Goal: Find specific page/section: Find specific page/section

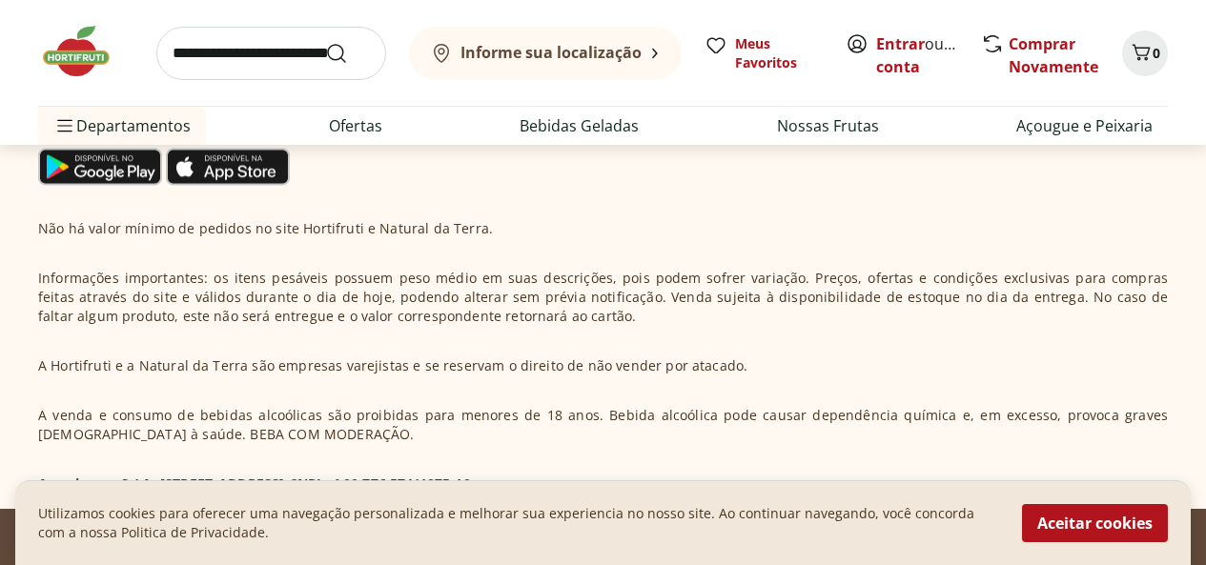
scroll to position [1146, 0]
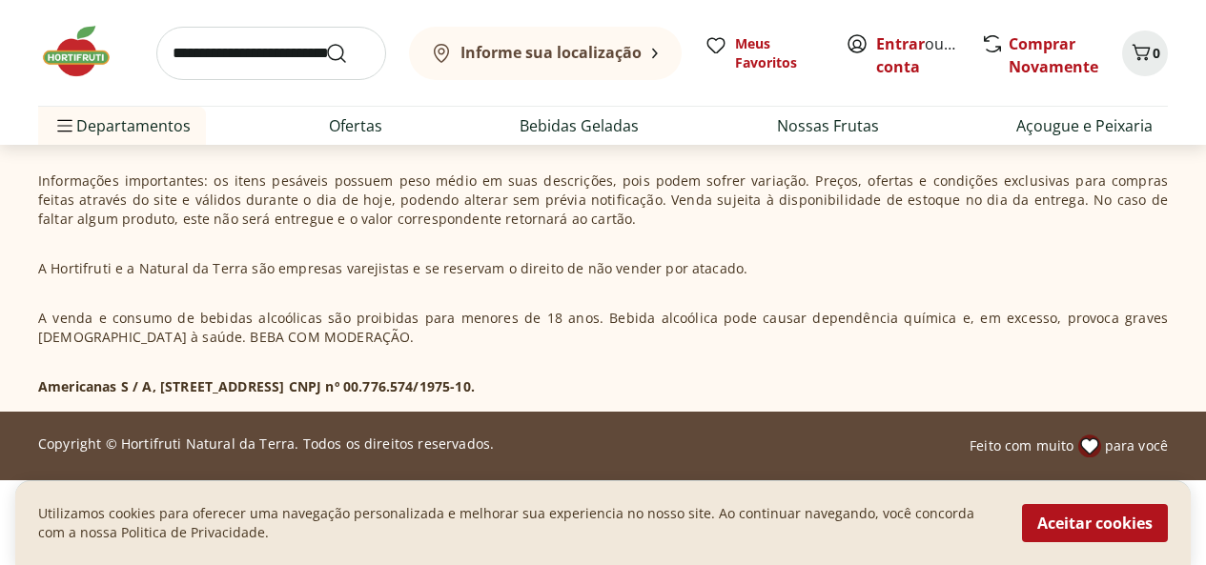
drag, startPoint x: 158, startPoint y: 382, endPoint x: 471, endPoint y: 393, distance: 312.8
click at [471, 393] on p "Americanas S / A, [STREET_ADDRESS] CNPJ nº 00.776.574/1975-10." at bounding box center [256, 386] width 436 height 19
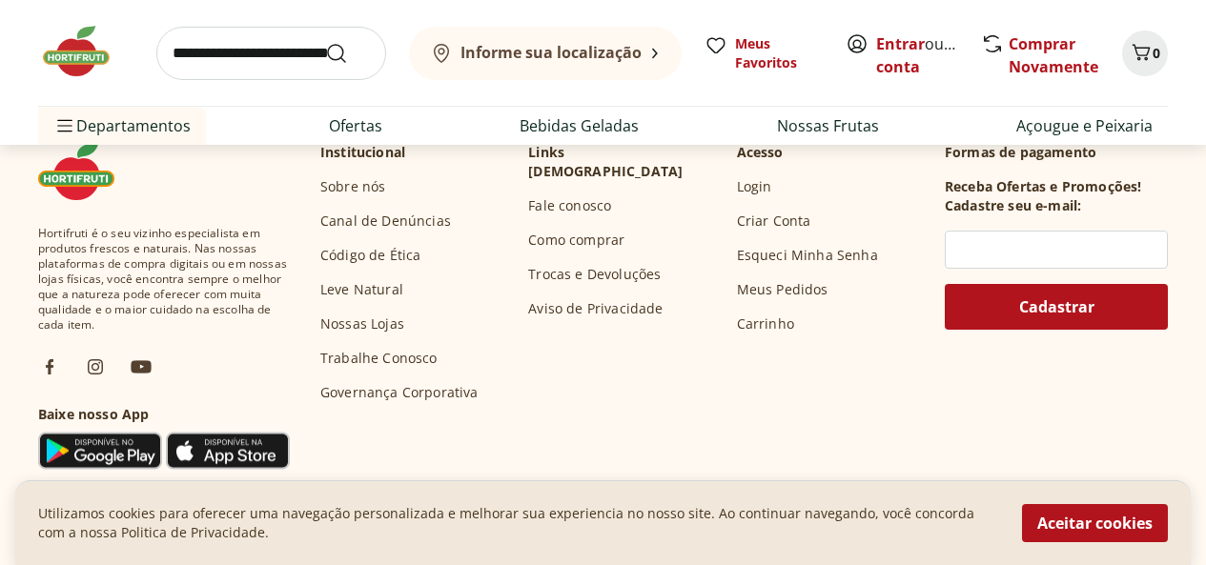
click at [383, 325] on link "Nossas Lojas" at bounding box center [362, 324] width 84 height 19
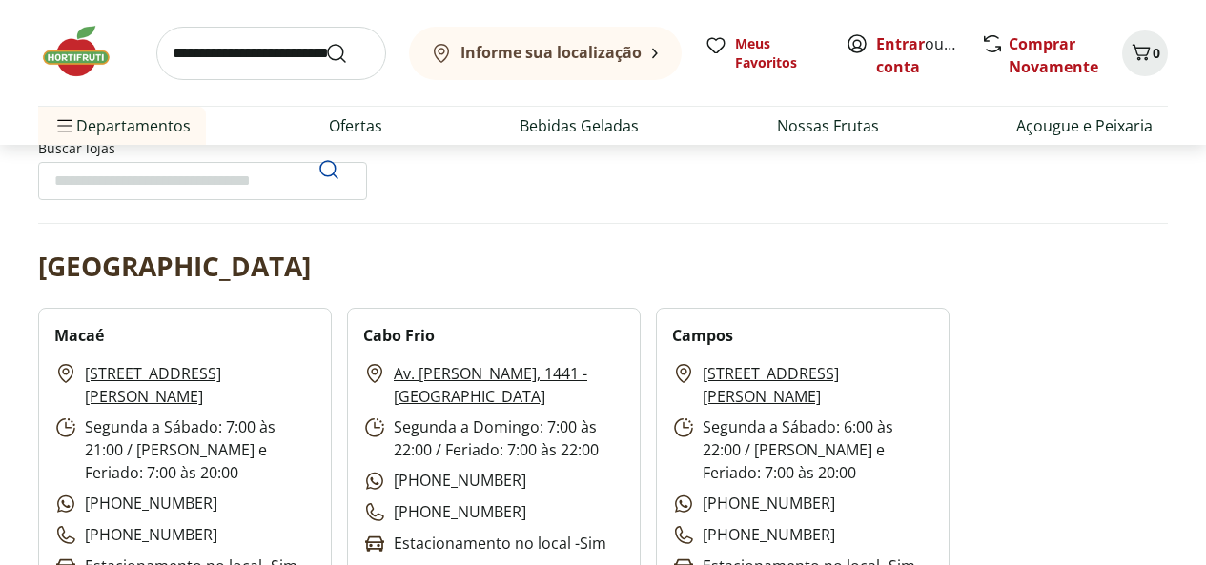
scroll to position [381, 0]
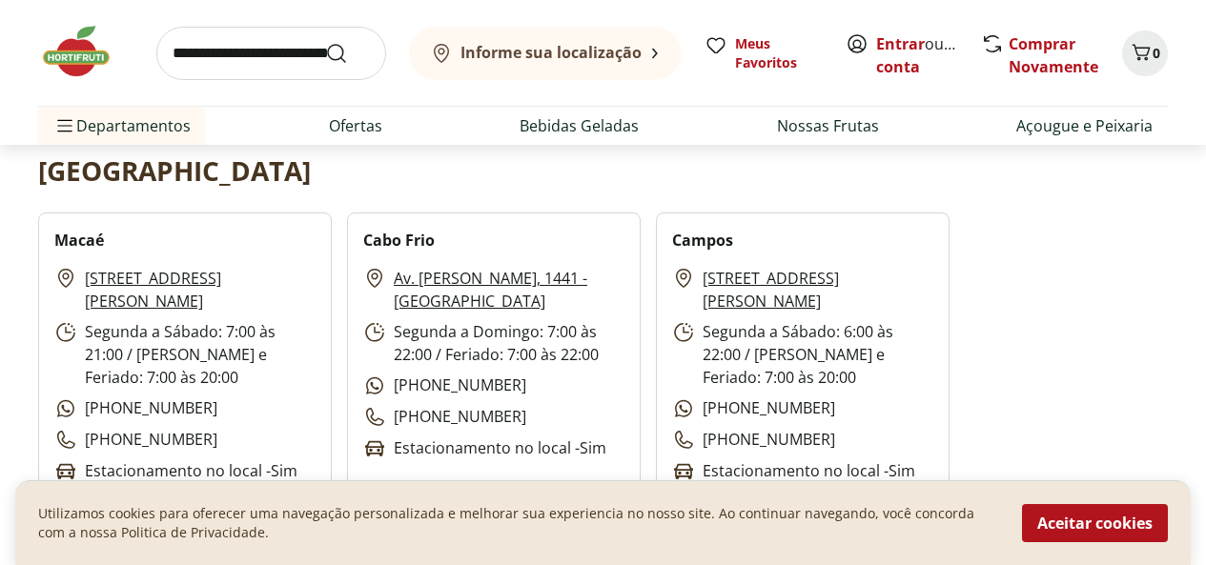
drag, startPoint x: 1095, startPoint y: 526, endPoint x: 885, endPoint y: 477, distance: 215.2
click at [1095, 525] on button "Aceitar cookies" at bounding box center [1095, 523] width 146 height 38
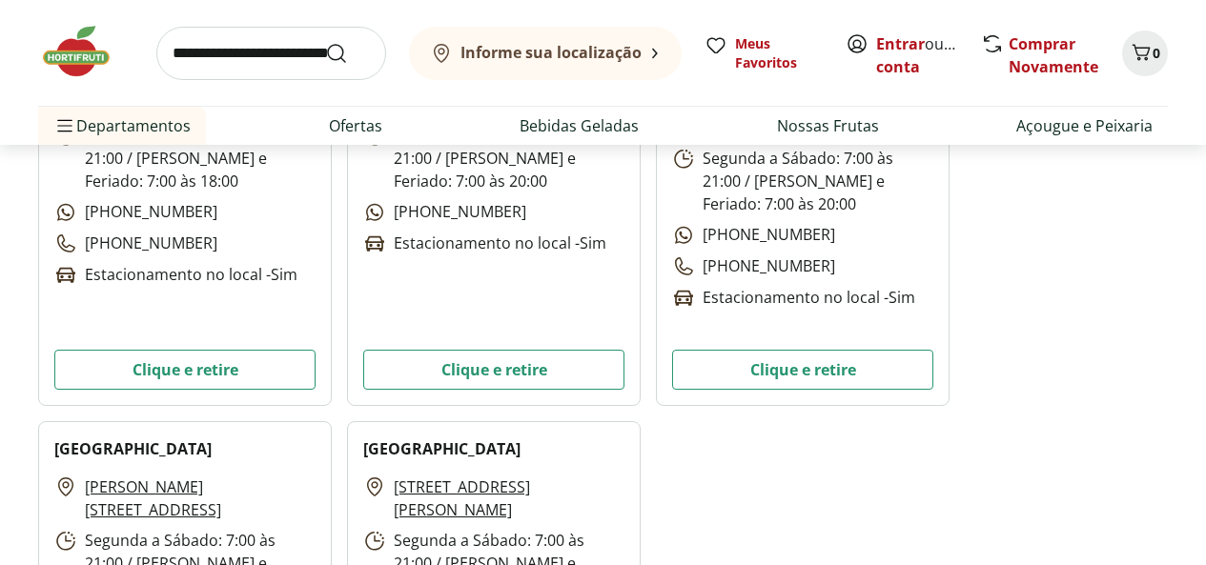
scroll to position [7910, 0]
